Goal: Information Seeking & Learning: Learn about a topic

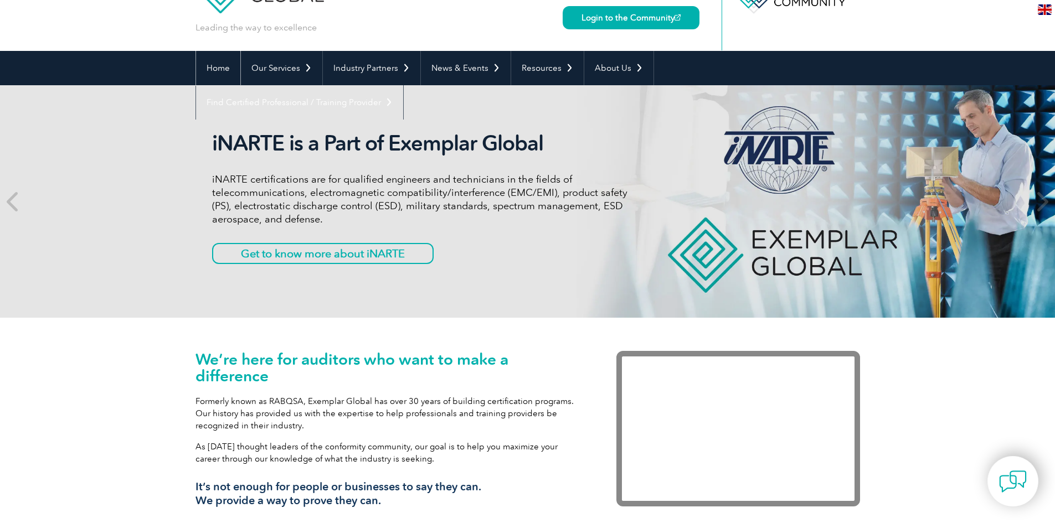
scroll to position [73, 0]
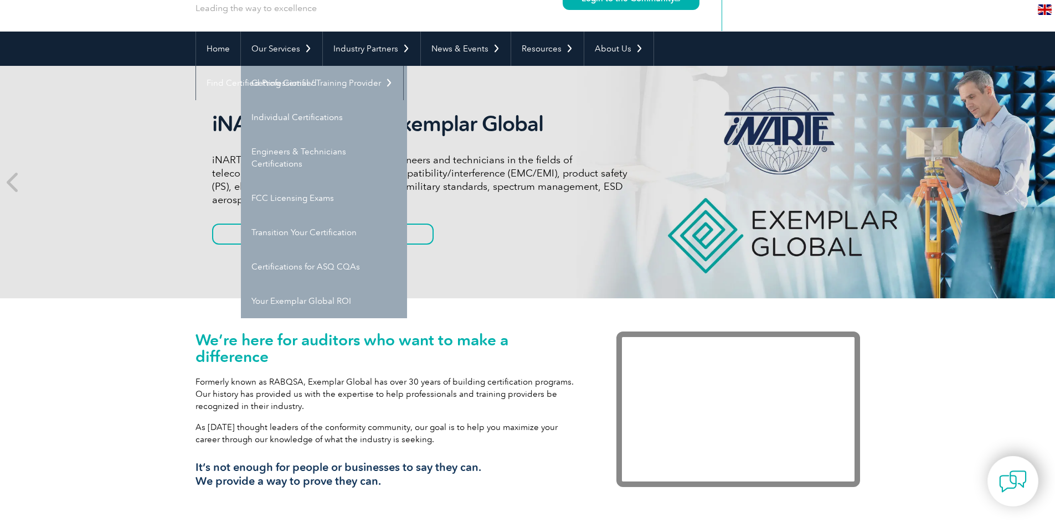
click at [515, 264] on div "iNARTE is a Part of Exemplar Global iNARTE certifications are for qualified eng…" at bounding box center [528, 182] width 665 height 233
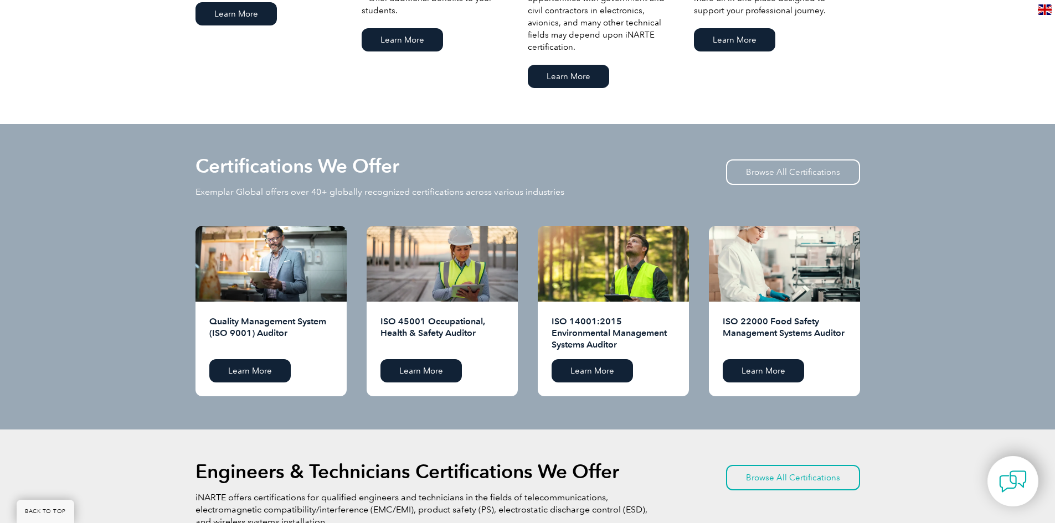
scroll to position [935, 0]
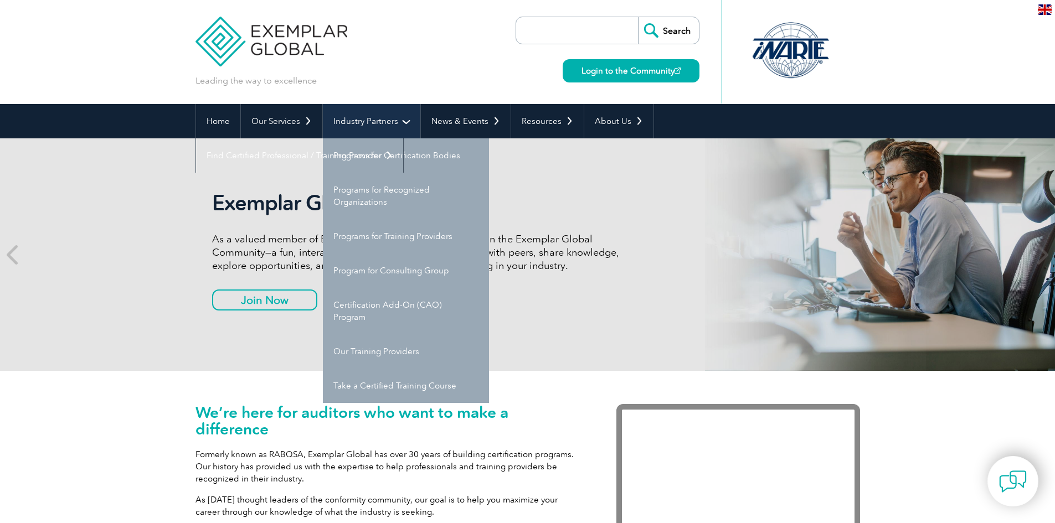
click at [378, 125] on link "Industry Partners" at bounding box center [371, 121] width 97 height 34
click at [393, 153] on link "Programs for Certification Bodies" at bounding box center [406, 155] width 166 height 34
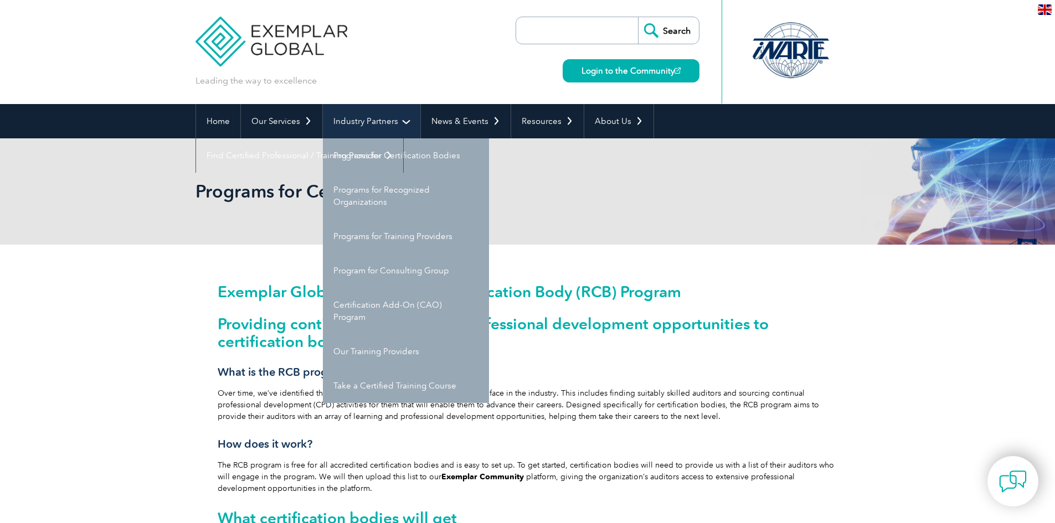
click at [361, 125] on link "Industry Partners" at bounding box center [371, 121] width 97 height 34
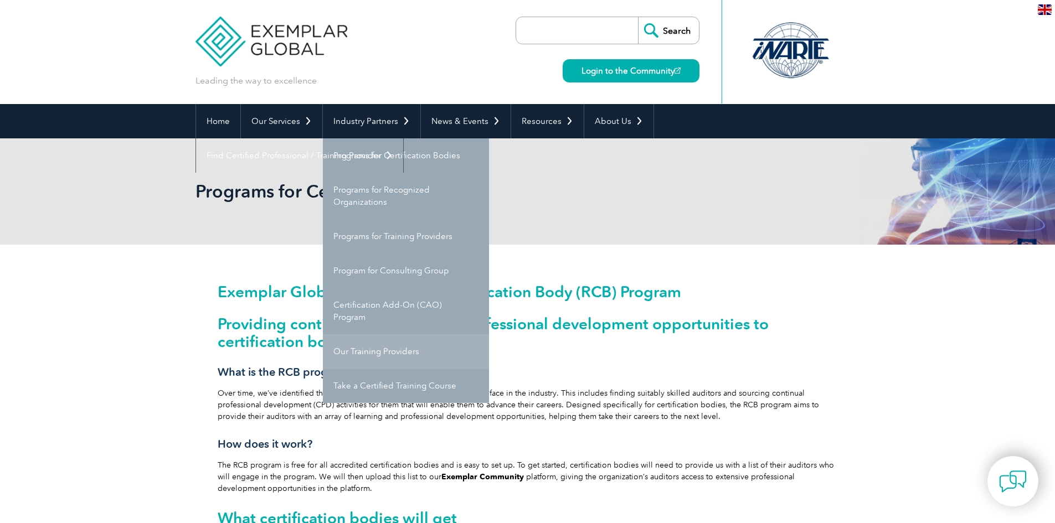
click at [391, 343] on link "Our Training Providers" at bounding box center [406, 352] width 166 height 34
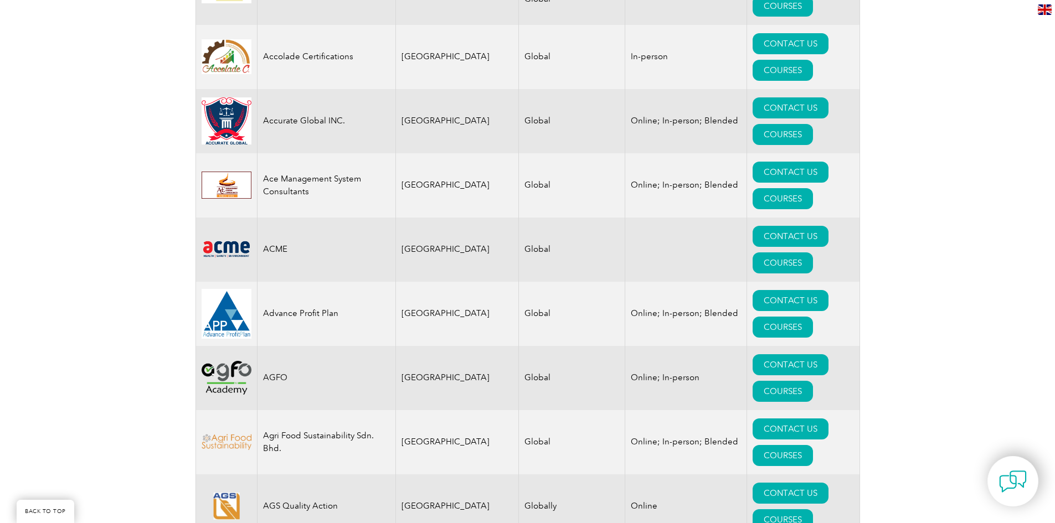
scroll to position [388, 0]
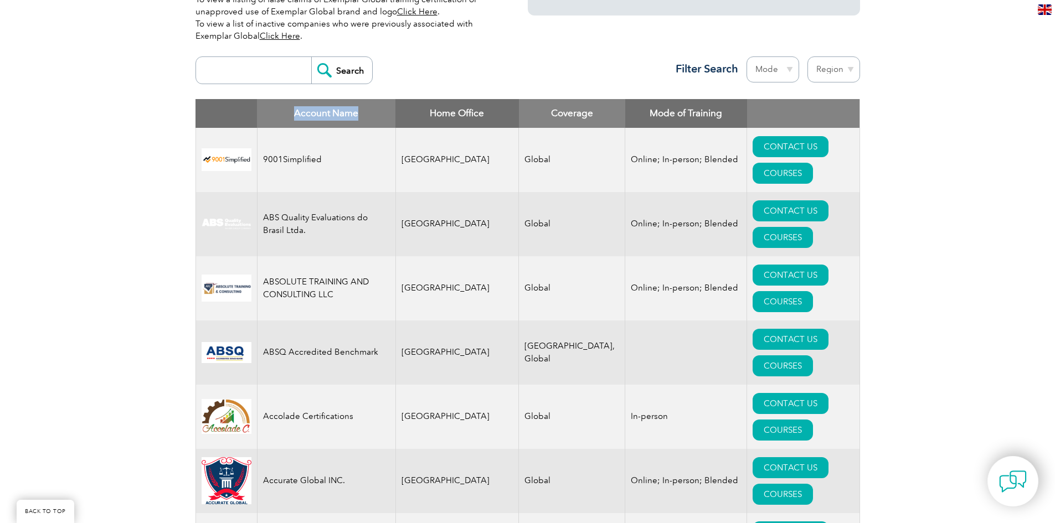
drag, startPoint x: 281, startPoint y: 113, endPoint x: 387, endPoint y: 105, distance: 105.6
click at [387, 105] on th "Account Name" at bounding box center [326, 113] width 138 height 29
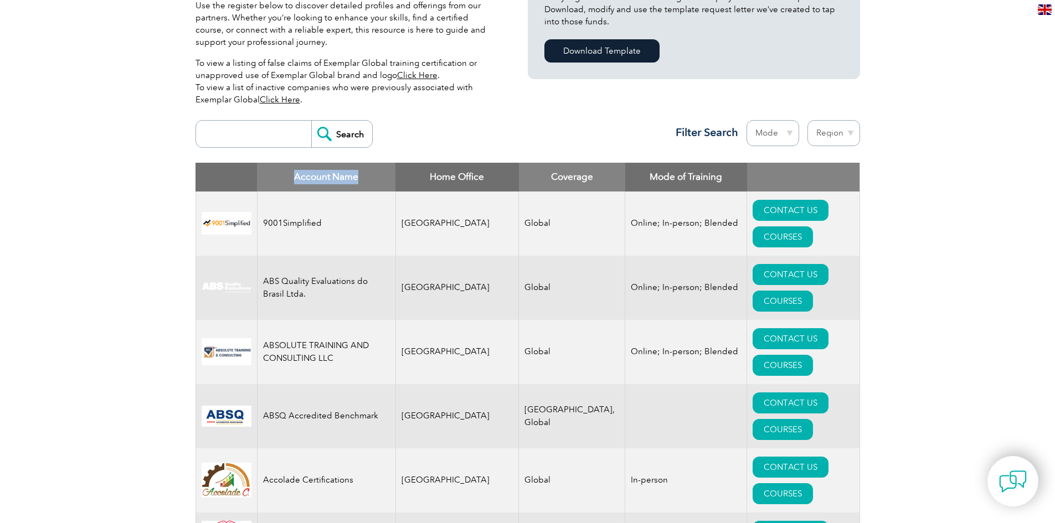
scroll to position [443, 0]
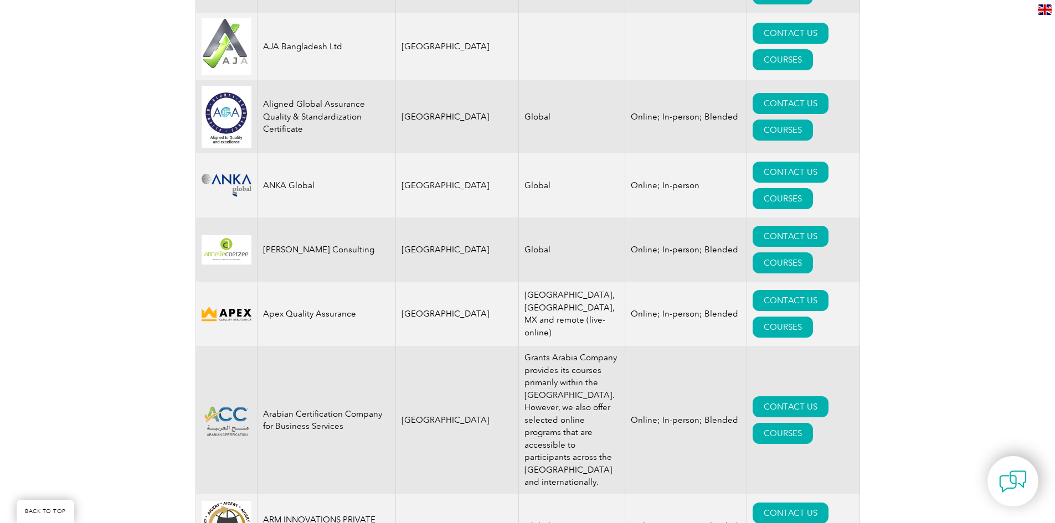
scroll to position [1440, 0]
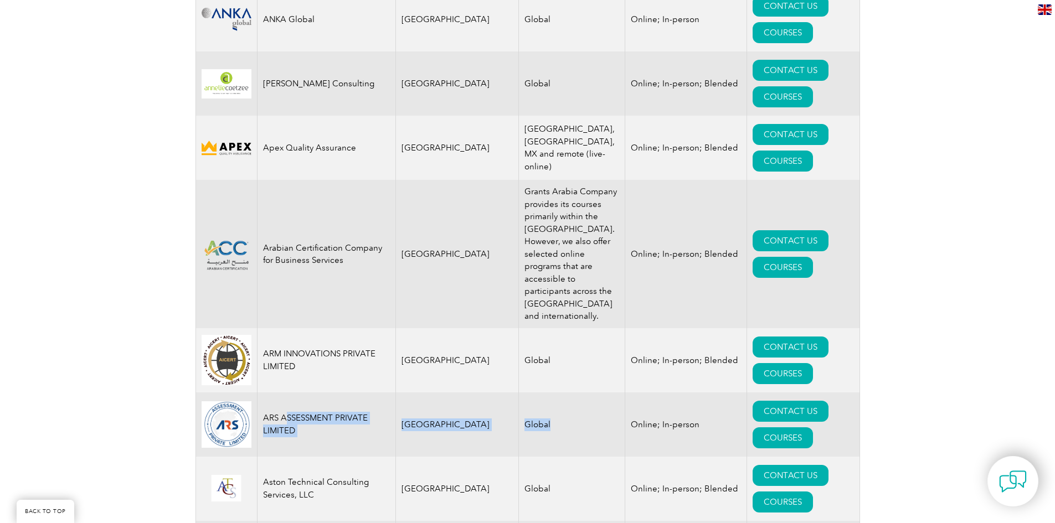
drag, startPoint x: 287, startPoint y: 129, endPoint x: 525, endPoint y: 141, distance: 237.3
click at [525, 393] on tr "ARS ASSESSMENT PRIVATE LIMITED [GEOGRAPHIC_DATA] Global Online; In-person CONTA…" at bounding box center [528, 425] width 664 height 64
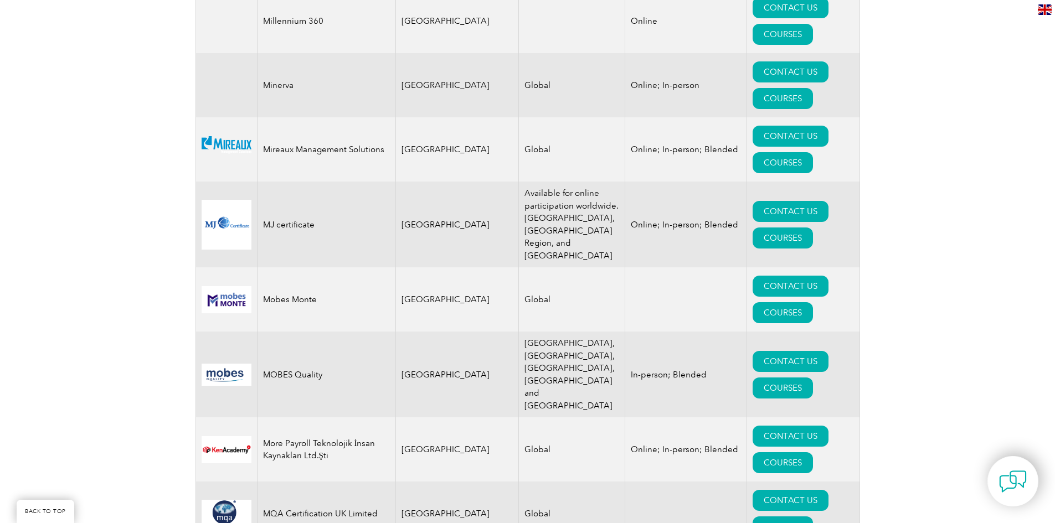
scroll to position [12487, 0]
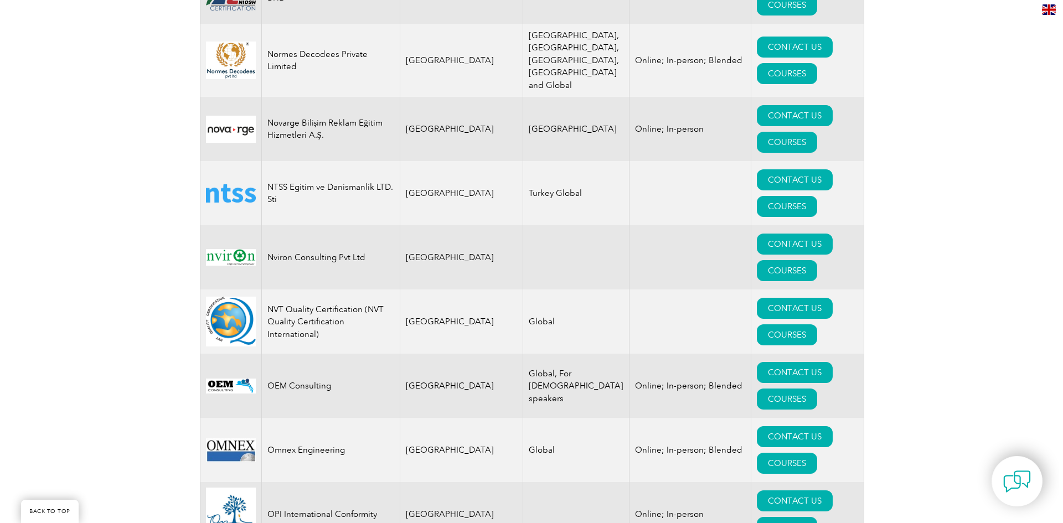
scroll to position [12510, 0]
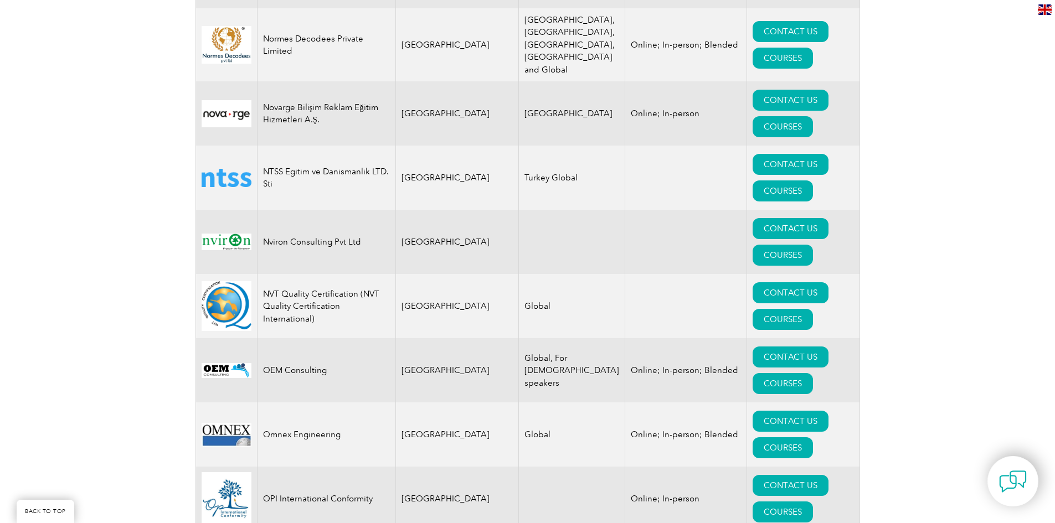
drag, startPoint x: 265, startPoint y: 259, endPoint x: 328, endPoint y: 259, distance: 63.7
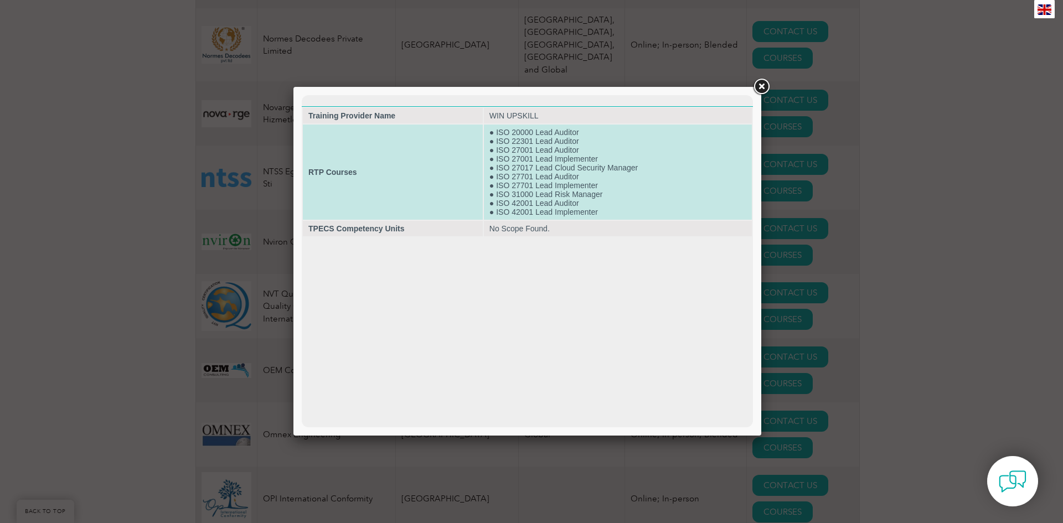
scroll to position [12528, 0]
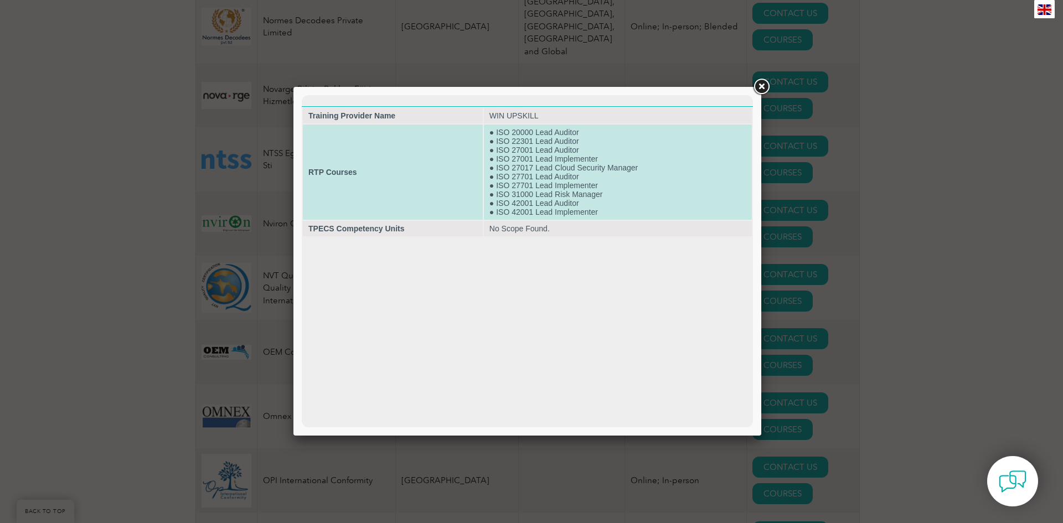
click at [531, 166] on td "● ISO 20000 Lead Auditor ● ISO 22301 Lead Auditor ● ISO 27001 Lead Auditor ● IS…" at bounding box center [618, 172] width 268 height 95
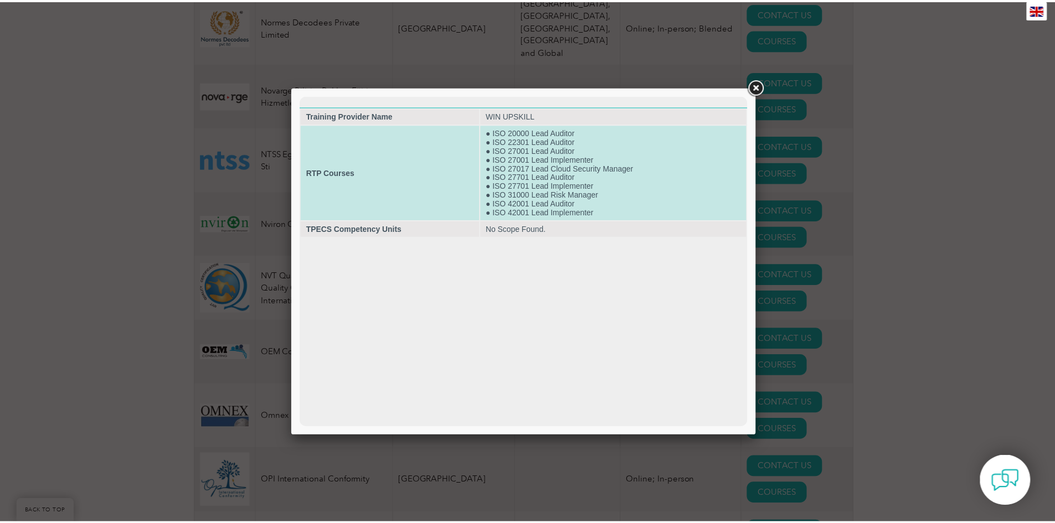
scroll to position [12494, 0]
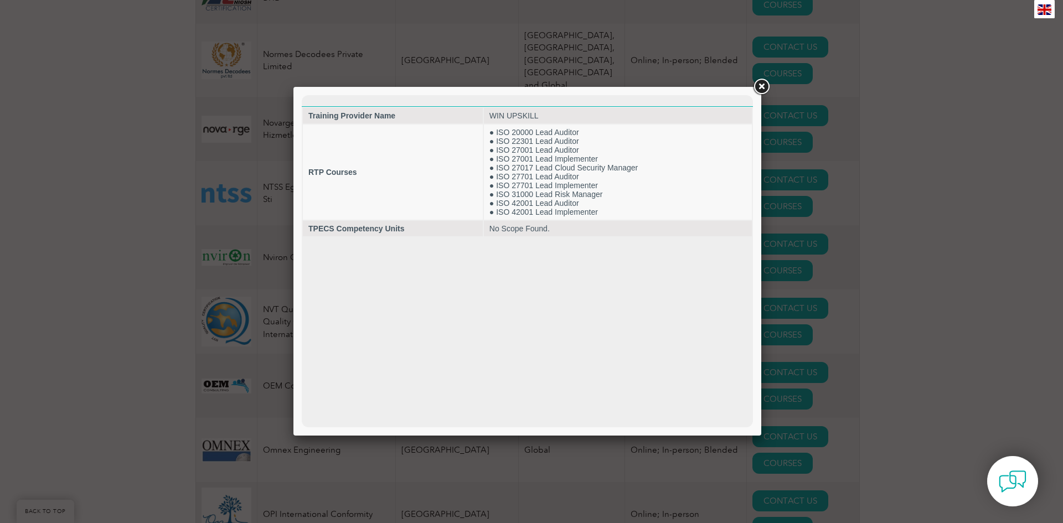
click at [763, 80] on link at bounding box center [762, 87] width 20 height 20
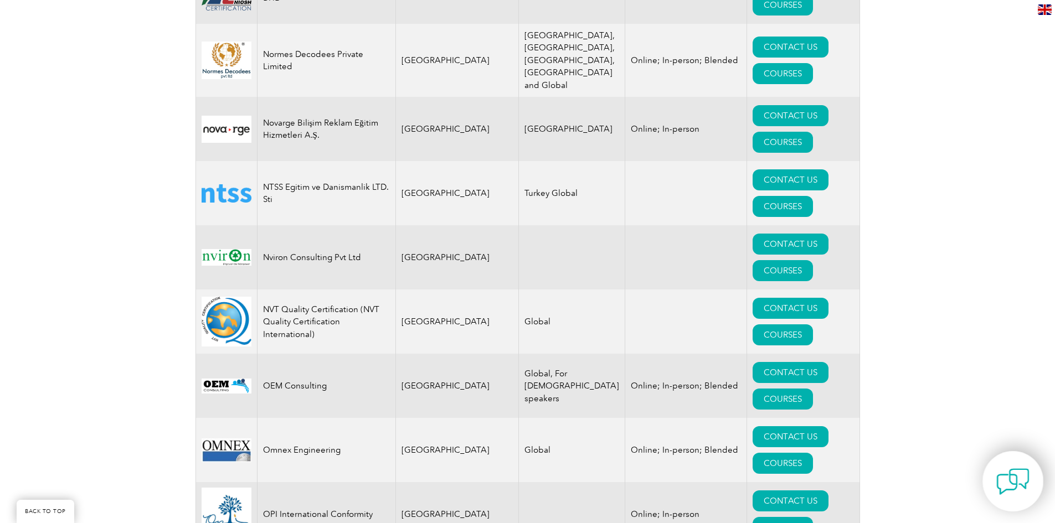
click at [999, 492] on img at bounding box center [1012, 481] width 33 height 33
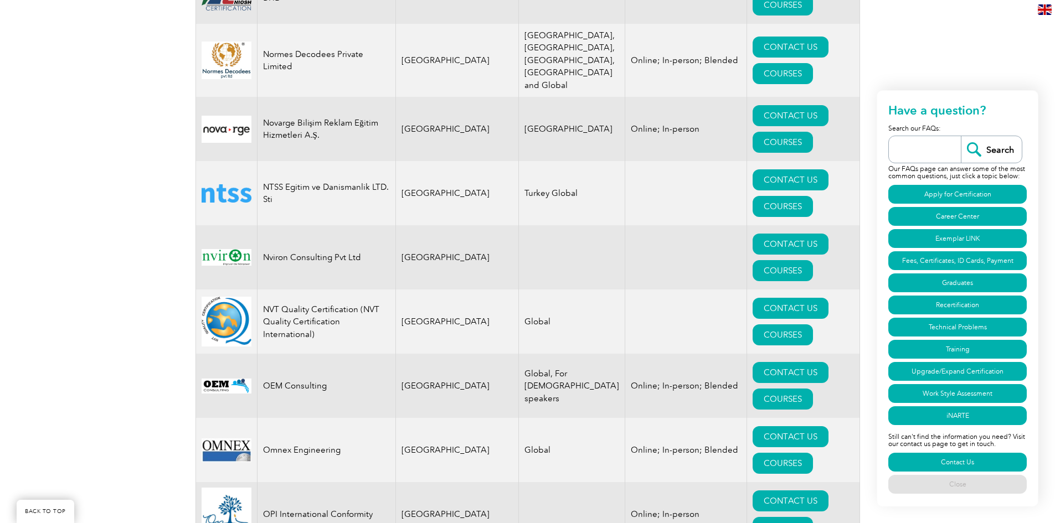
drag, startPoint x: 263, startPoint y: 257, endPoint x: 312, endPoint y: 257, distance: 49.3
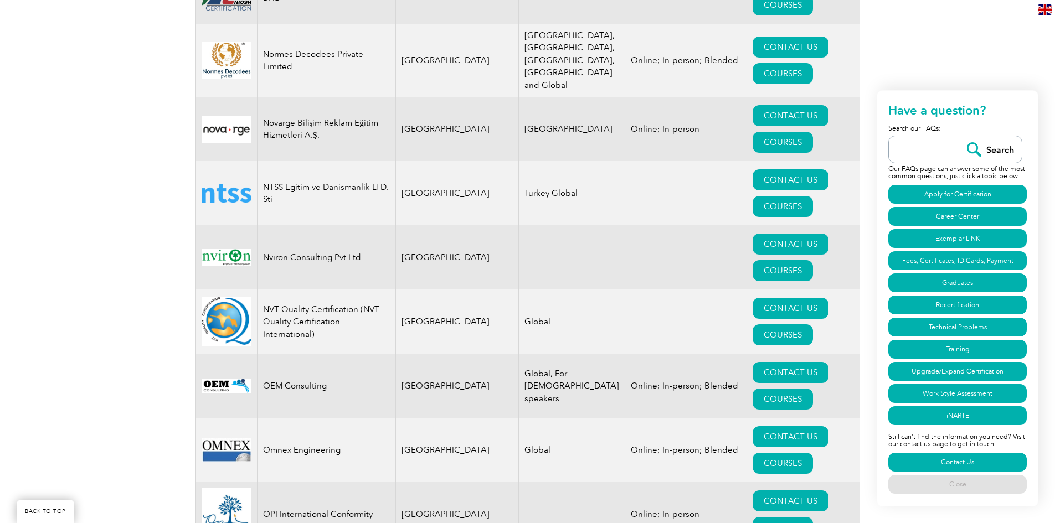
drag, startPoint x: 259, startPoint y: 264, endPoint x: 831, endPoint y: 260, distance: 571.6
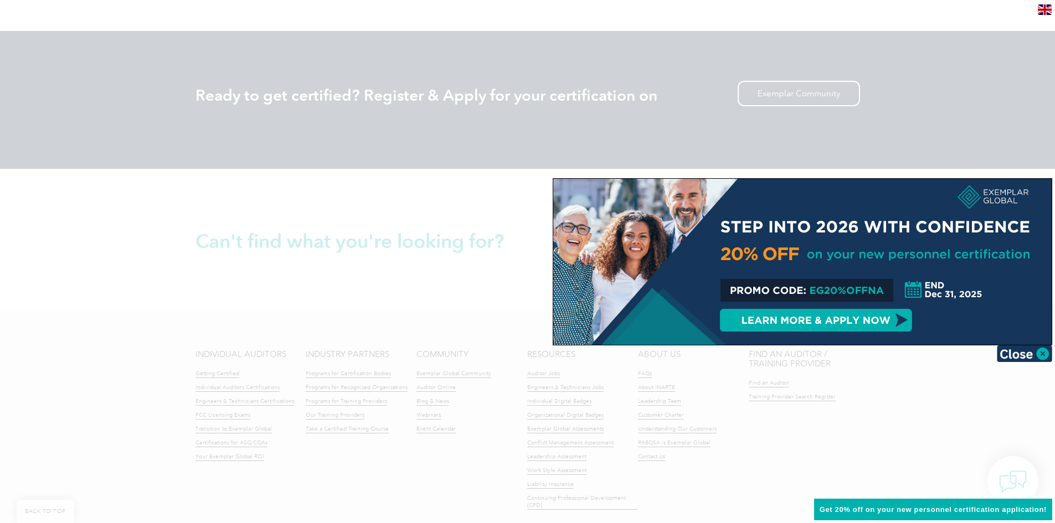
scroll to position [1312, 0]
